Goal: Task Accomplishment & Management: Manage account settings

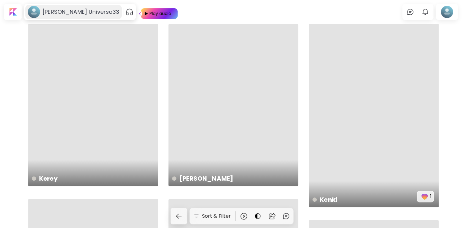
click at [92, 10] on div "[PERSON_NAME] Universo33" at bounding box center [73, 12] width 96 height 14
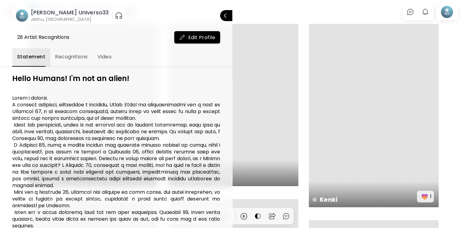
click at [447, 9] on div at bounding box center [232, 114] width 464 height 228
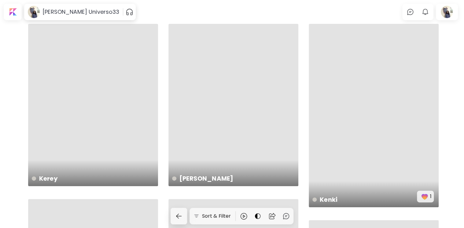
click at [447, 9] on div at bounding box center [447, 12] width 20 height 14
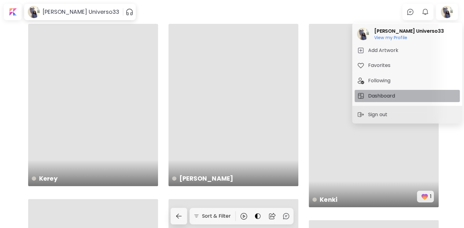
click at [376, 98] on h5 "Dashboard" at bounding box center [382, 95] width 29 height 7
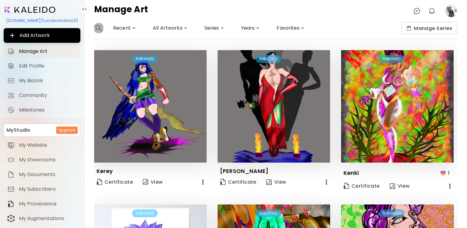
click at [97, 29] on img "button" at bounding box center [99, 28] width 6 height 6
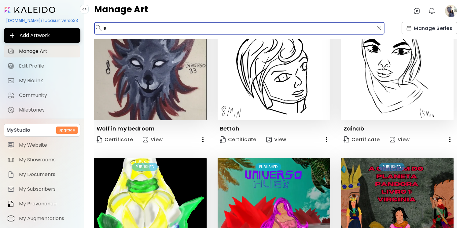
scroll to position [441, 0]
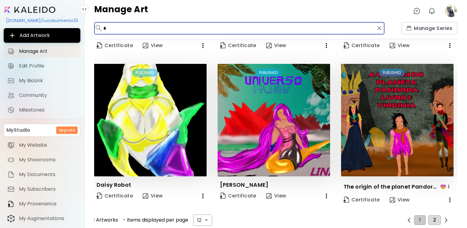
type input "*"
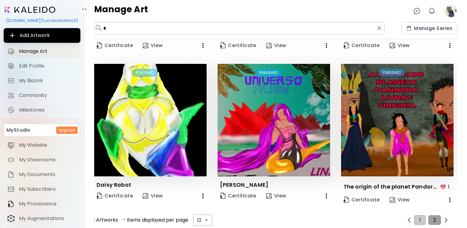
click at [429, 216] on button "2" at bounding box center [434, 220] width 13 height 10
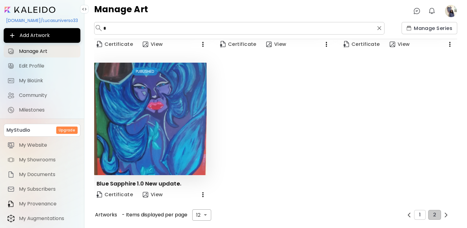
scroll to position [135, 0]
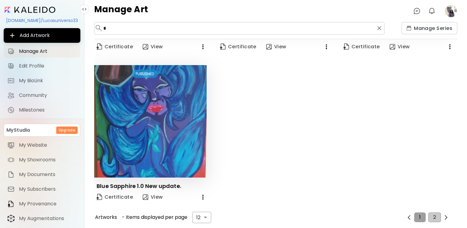
click at [414, 212] on button "1" at bounding box center [419, 217] width 11 height 10
